Goal: Task Accomplishment & Management: Complete application form

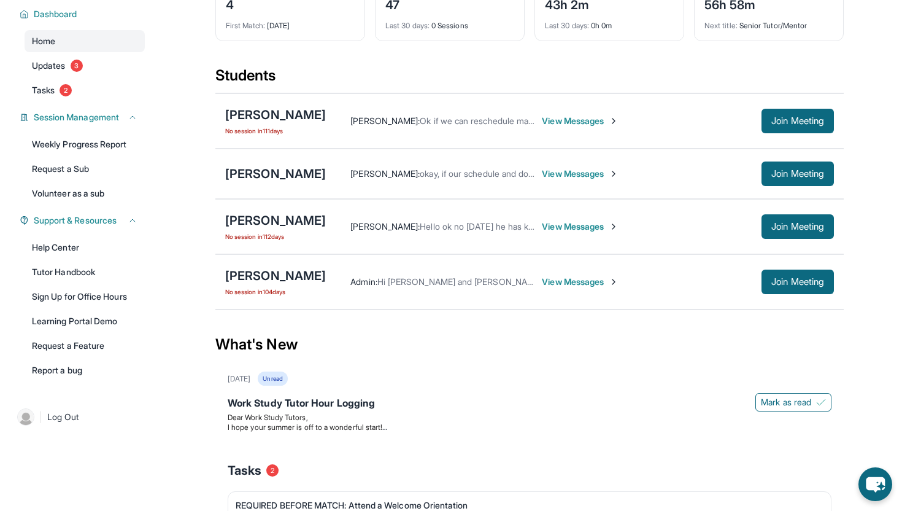
scroll to position [86, 0]
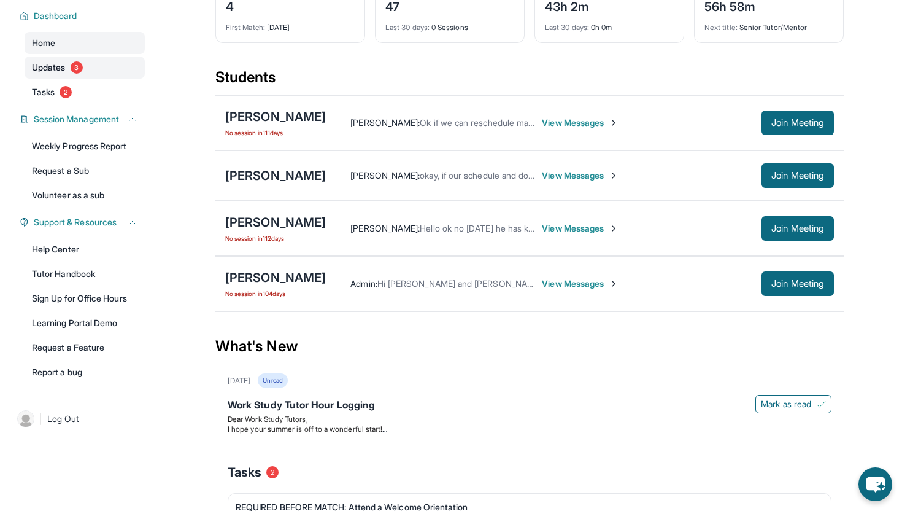
click at [82, 79] on link "Updates 3" at bounding box center [85, 67] width 120 height 22
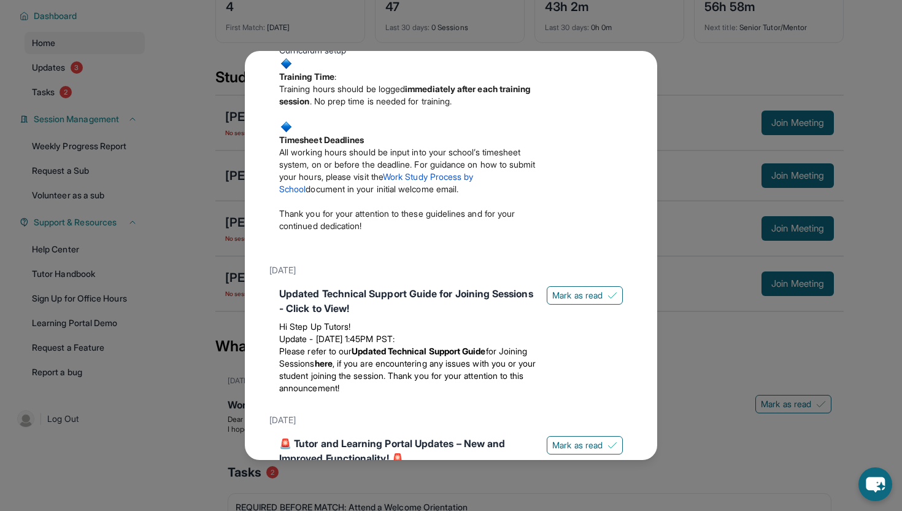
scroll to position [0, 0]
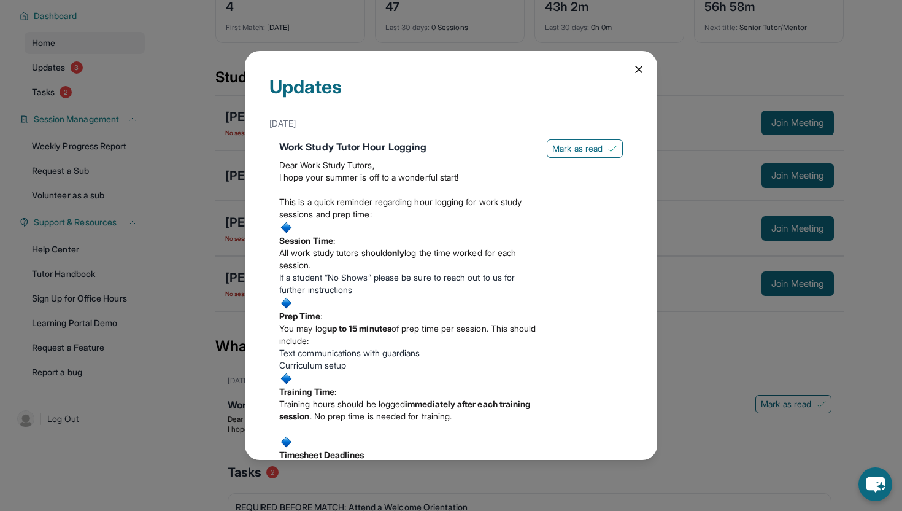
click at [640, 66] on icon at bounding box center [639, 69] width 12 height 12
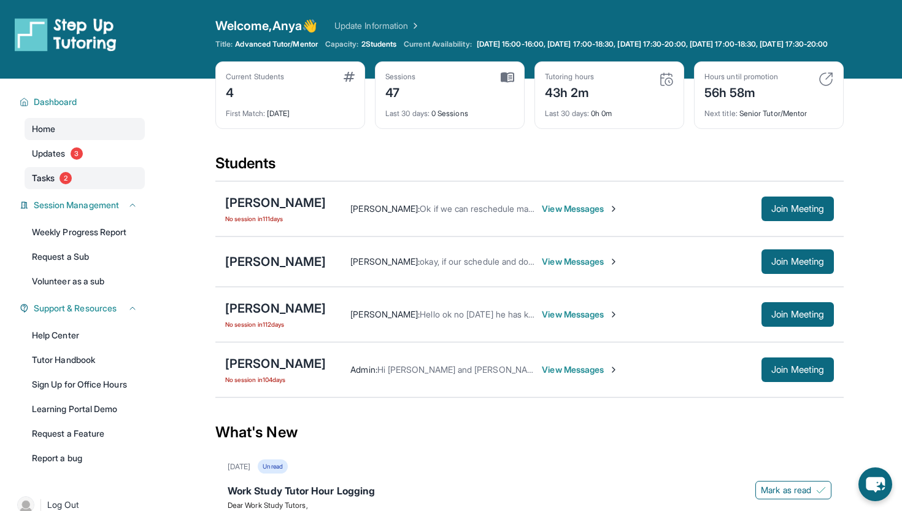
click at [62, 184] on span "2" at bounding box center [66, 178] width 12 height 12
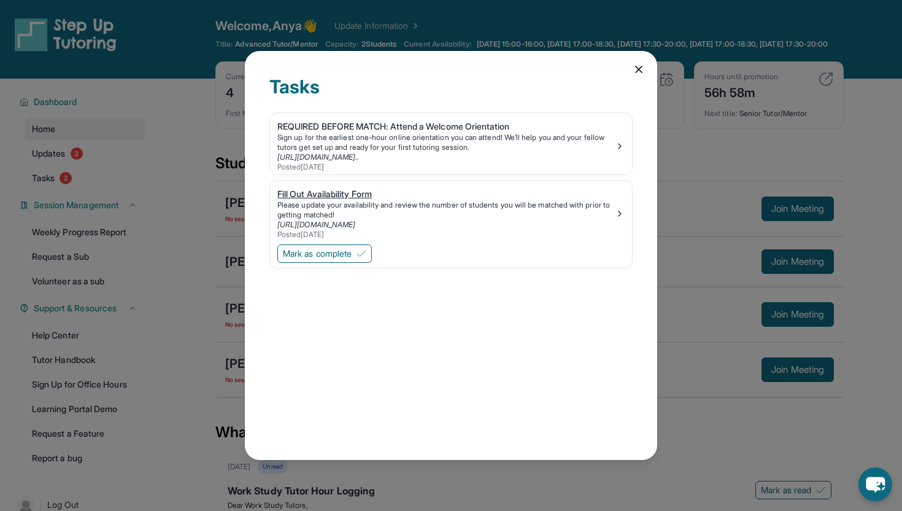
click at [368, 194] on div "Fill Out Availability Form" at bounding box center [446, 194] width 338 height 12
click at [638, 69] on icon at bounding box center [639, 69] width 6 height 6
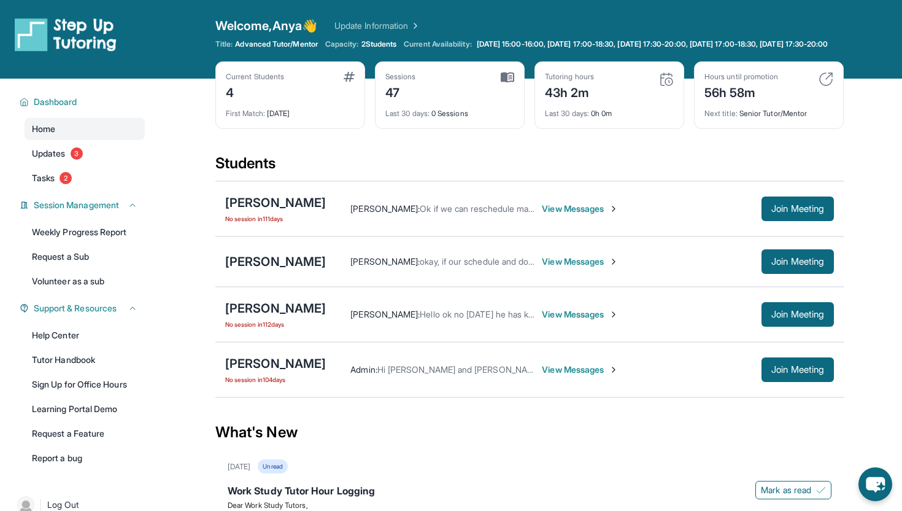
click at [574, 213] on span "View Messages" at bounding box center [580, 209] width 77 height 12
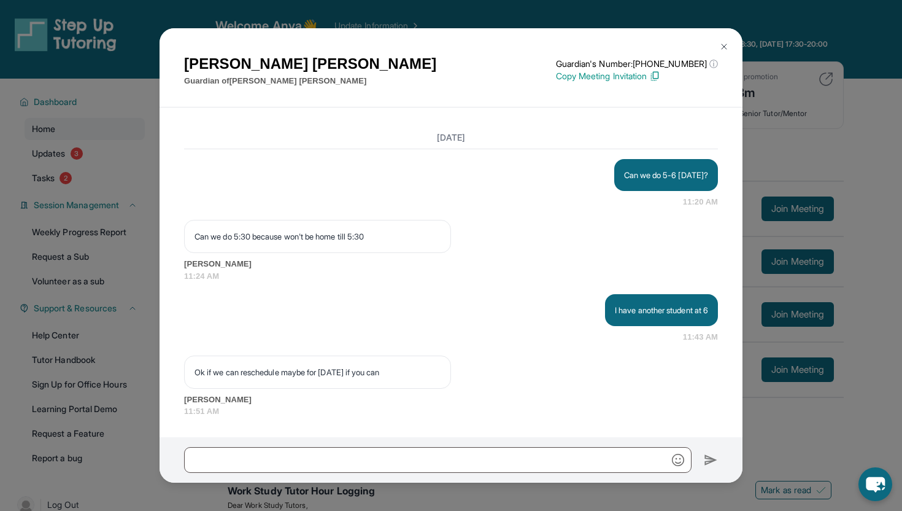
scroll to position [9288, 0]
click at [724, 41] on button at bounding box center [724, 46] width 25 height 25
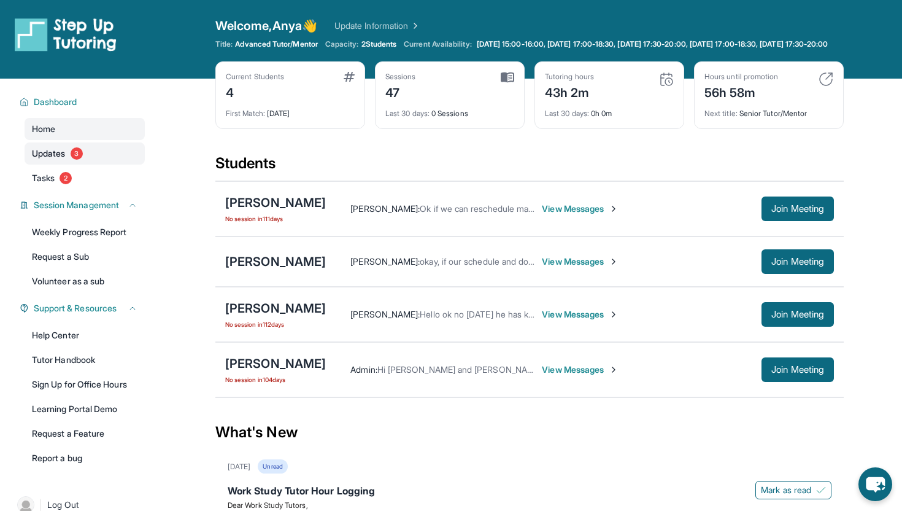
click at [95, 155] on link "Updates 3" at bounding box center [85, 153] width 120 height 22
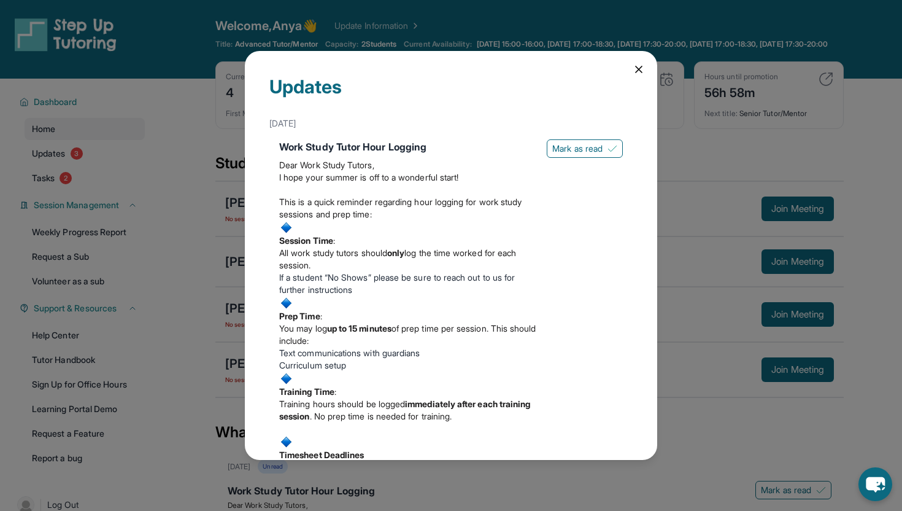
click at [637, 72] on icon at bounding box center [639, 69] width 6 height 6
